Goal: Transaction & Acquisition: Book appointment/travel/reservation

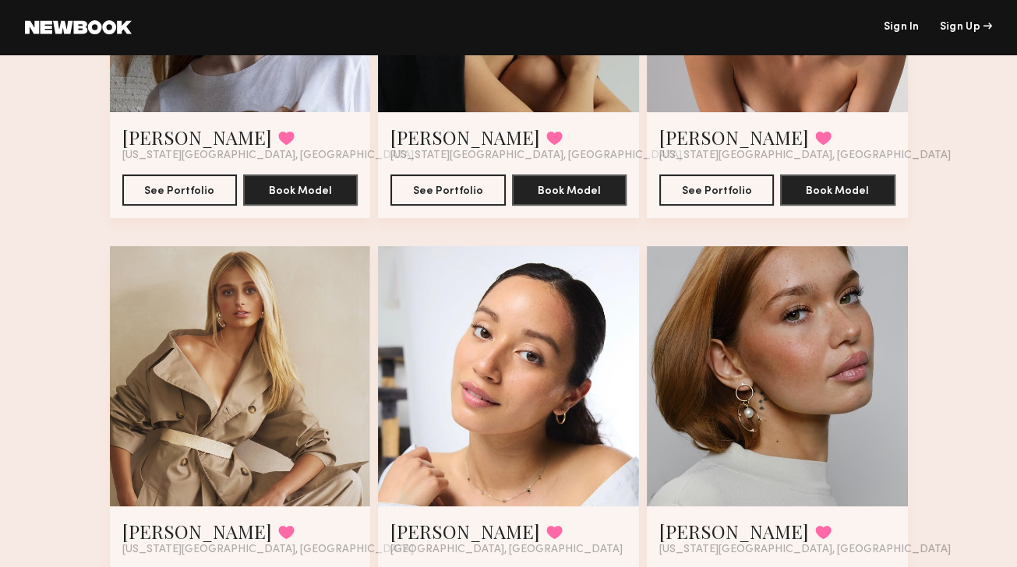
scroll to position [44, 0]
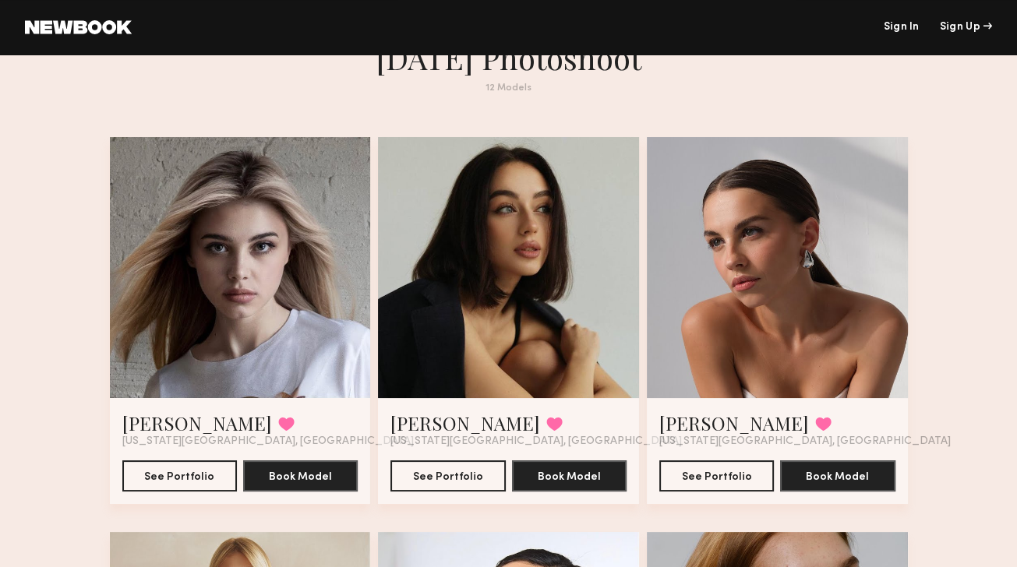
click at [773, 308] on div at bounding box center [777, 267] width 261 height 261
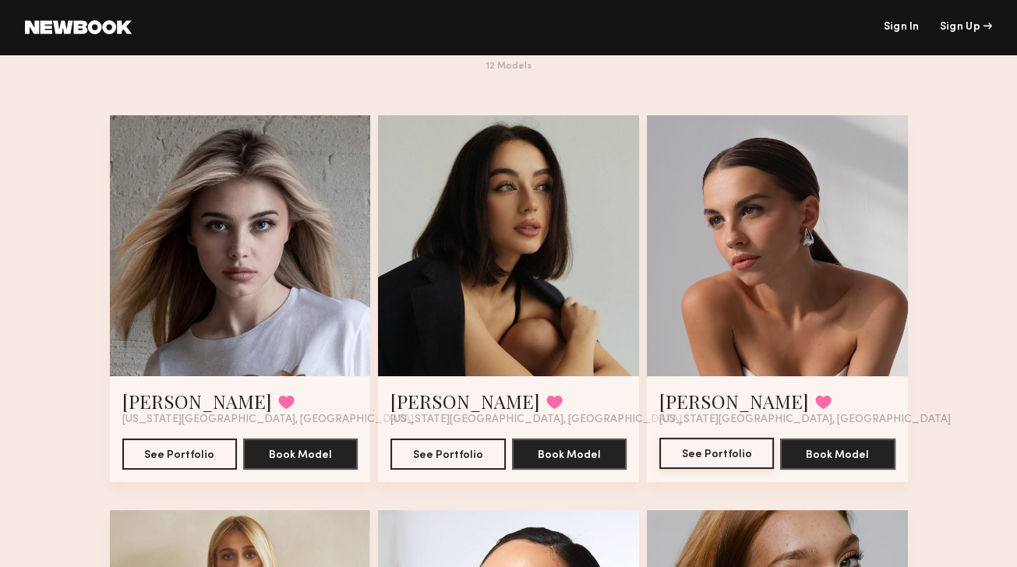
click at [708, 462] on button "See Portfolio" at bounding box center [716, 453] width 115 height 31
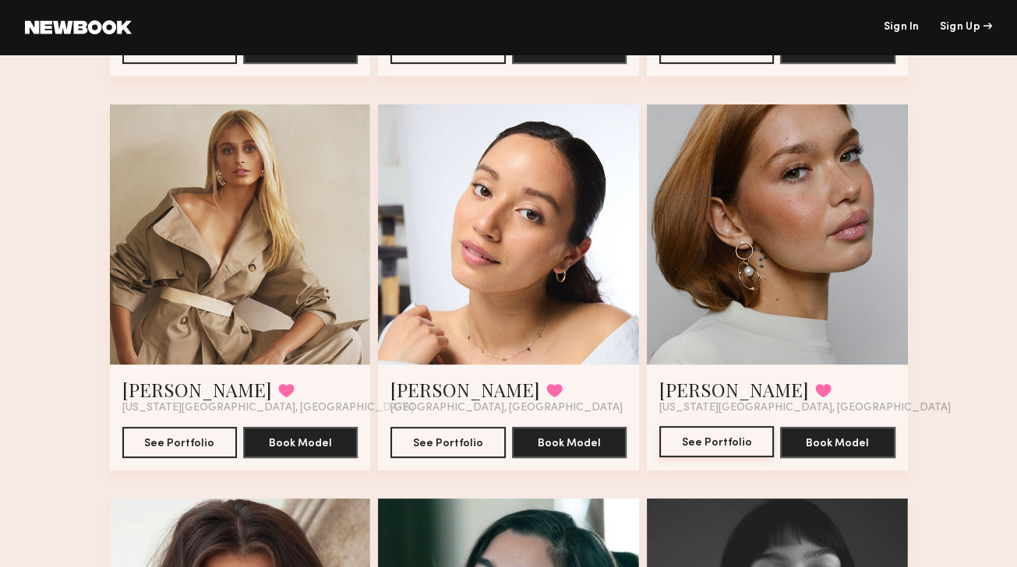
click at [712, 443] on button "See Portfolio" at bounding box center [716, 441] width 115 height 31
click at [441, 447] on button "See Portfolio" at bounding box center [447, 441] width 115 height 31
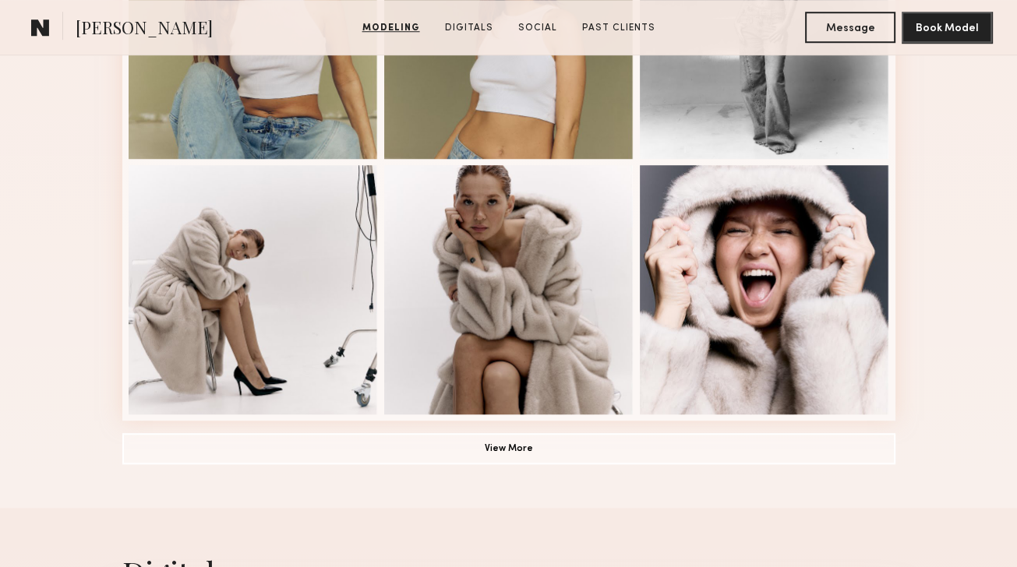
scroll to position [1063, 0]
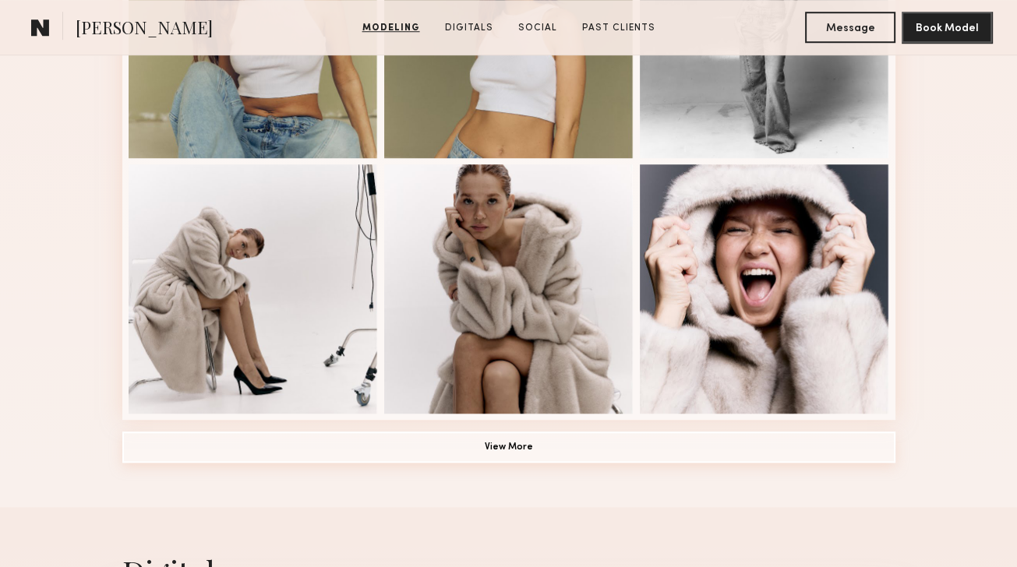
click at [560, 455] on button "View More" at bounding box center [508, 447] width 773 height 31
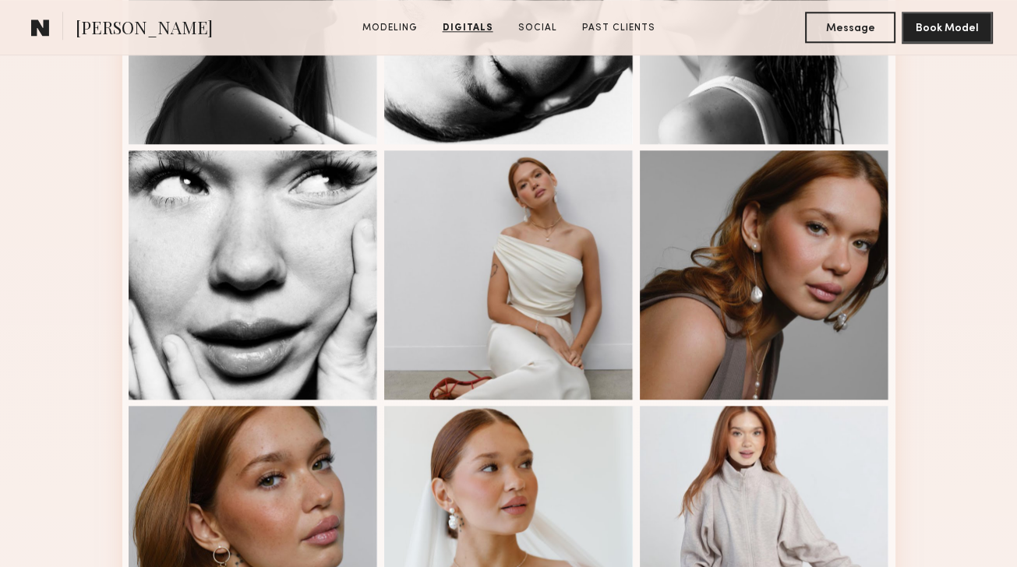
scroll to position [1478, 0]
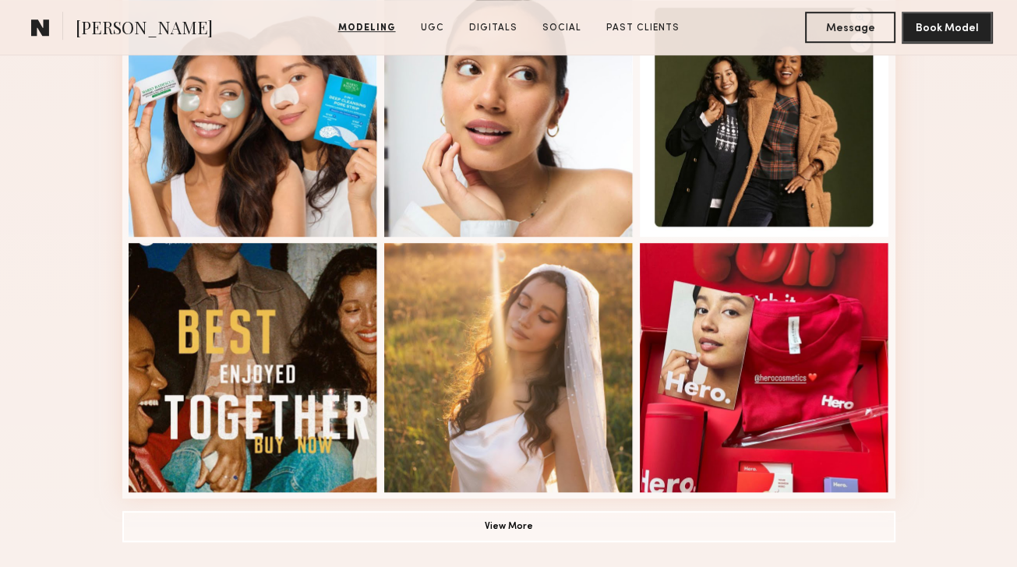
scroll to position [1060, 0]
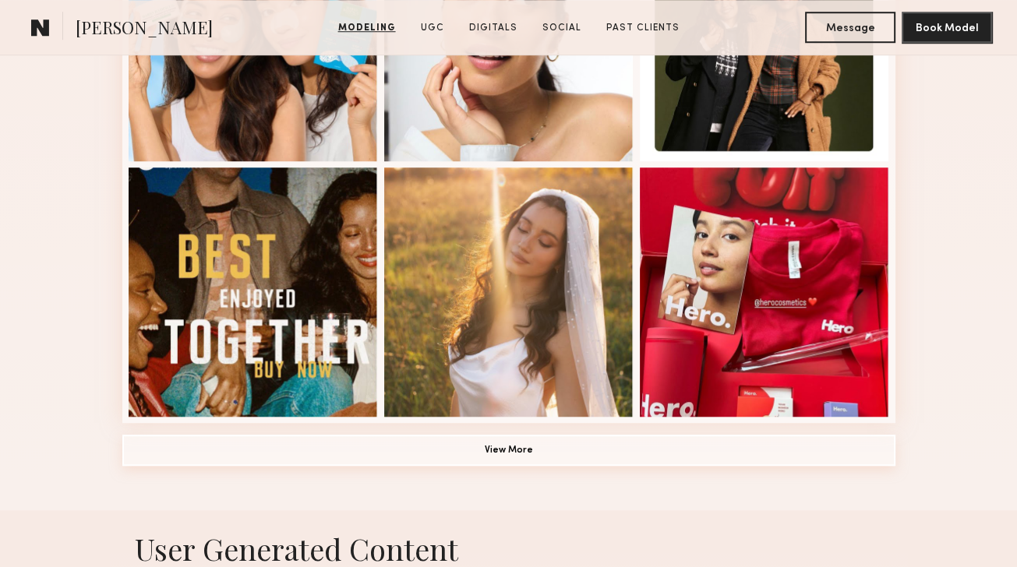
click at [514, 448] on button "View More" at bounding box center [508, 450] width 773 height 31
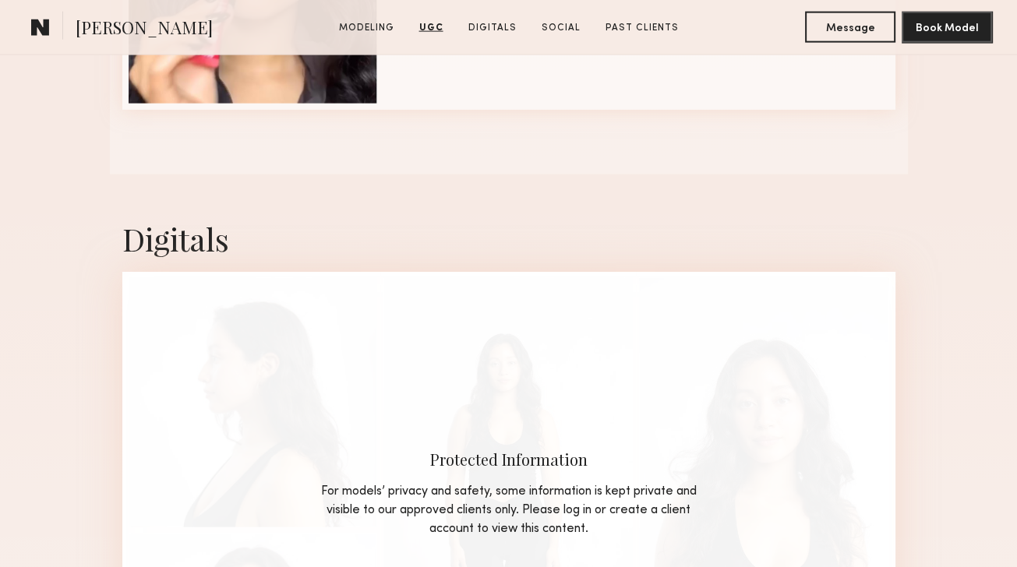
scroll to position [3342, 0]
